Goal: Find specific page/section: Find specific page/section

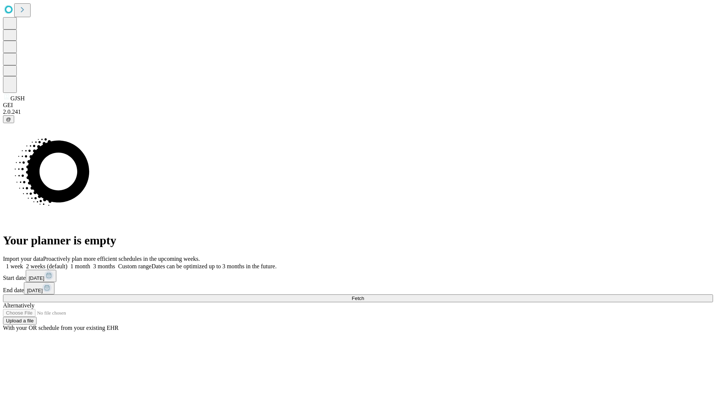
click at [364, 295] on span "Fetch" at bounding box center [358, 298] width 12 height 6
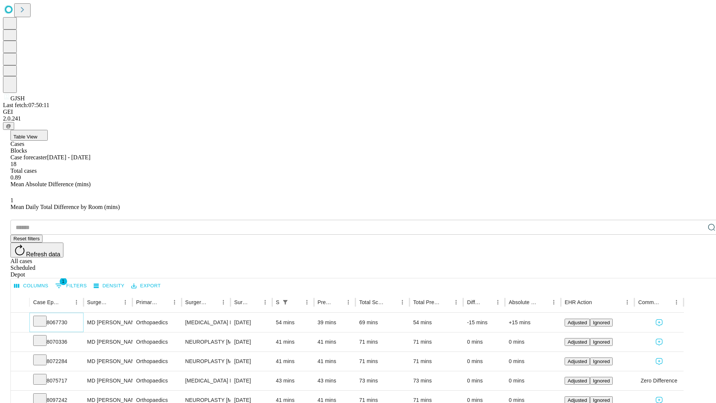
click at [44, 317] on icon at bounding box center [39, 320] width 7 height 7
